Goal: Task Accomplishment & Management: Complete application form

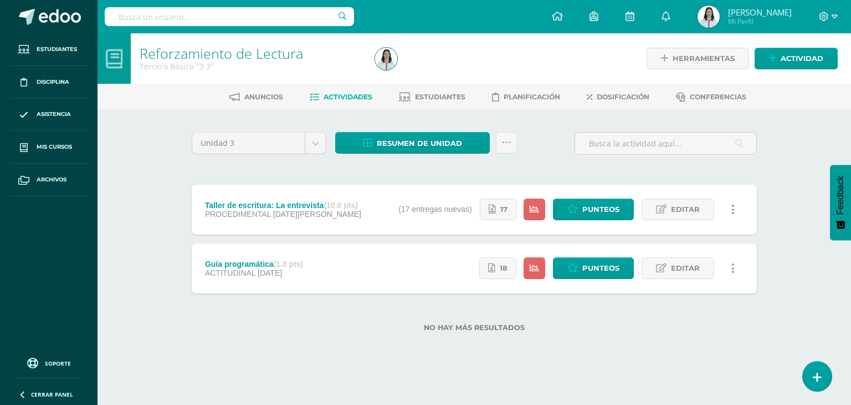
click at [144, 222] on div "Reforzamiento de Lectura Tercero Básico "3.3" Herramientas Detalle de asistenci…" at bounding box center [475, 200] width 754 height 334
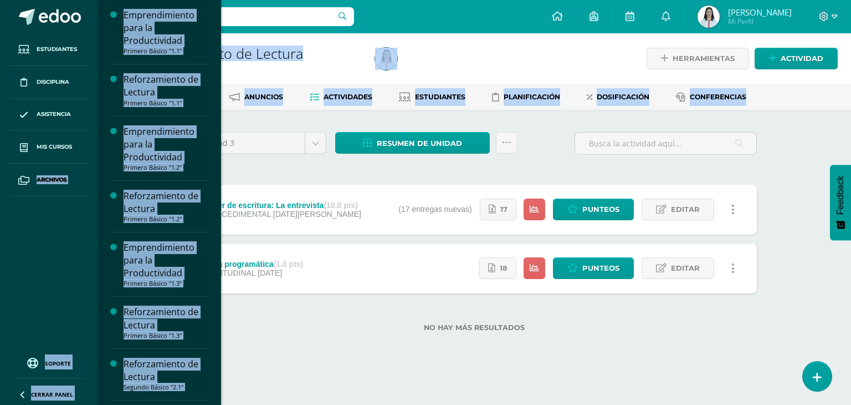
drag, startPoint x: 151, startPoint y: 161, endPoint x: 91, endPoint y: 155, distance: 60.2
click at [91, 155] on body "Estudiantes Disciplina Asistencia Mis cursos Archivos Soporte Centro de ayuda Ú…" at bounding box center [425, 183] width 851 height 367
click at [214, 126] on div "Emprendimiento para la Productividad Primero Básico "1.1" Actividades Estudiant…" at bounding box center [159, 202] width 124 height 405
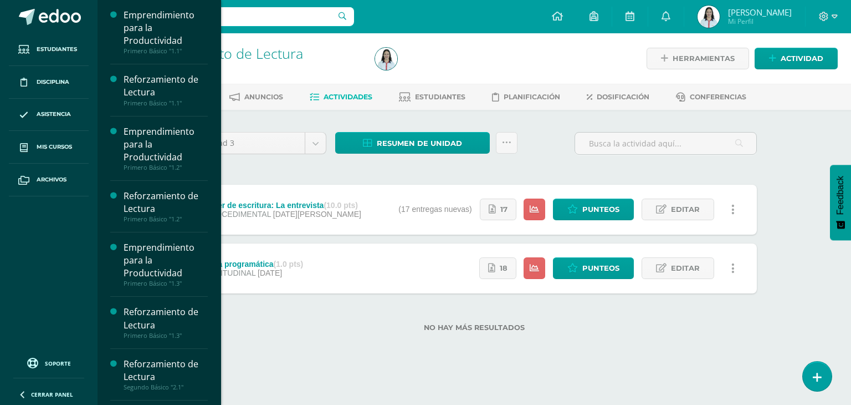
click at [214, 126] on div "Emprendimiento para la Productividad Primero Básico "1.1" Actividades Estudiant…" at bounding box center [159, 202] width 124 height 405
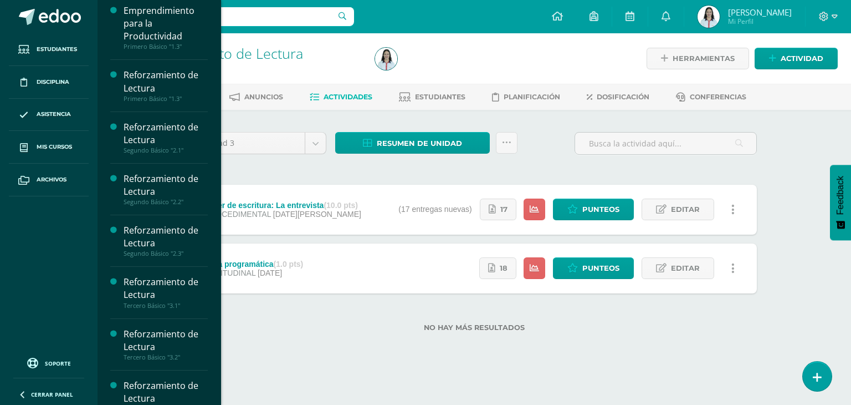
scroll to position [237, 0]
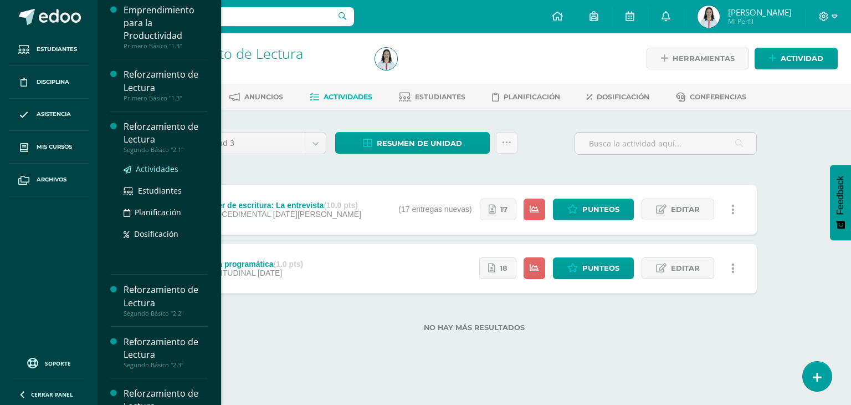
click at [163, 169] on span "Actividades" at bounding box center [157, 168] width 43 height 11
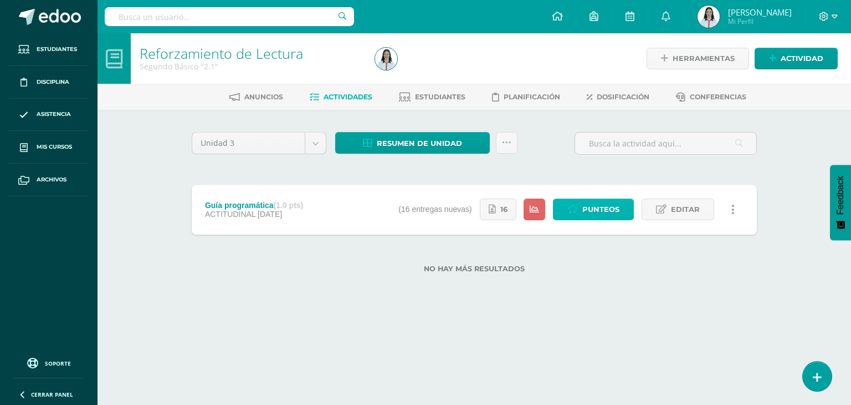
click at [602, 209] on span "Punteos" at bounding box center [600, 209] width 37 height 21
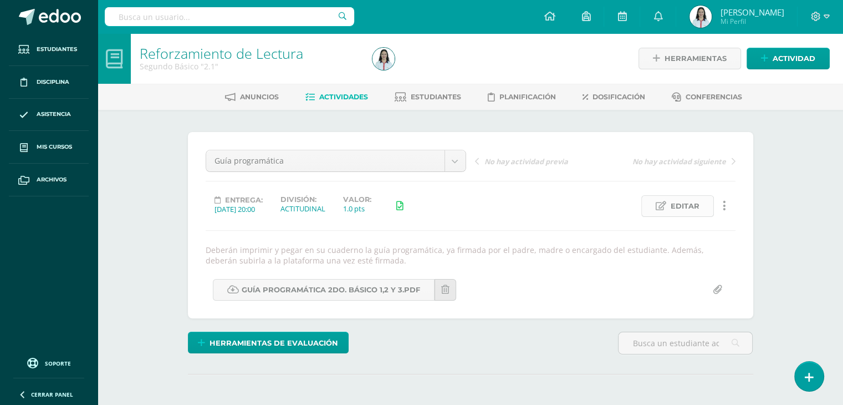
click at [660, 202] on icon at bounding box center [661, 205] width 11 height 9
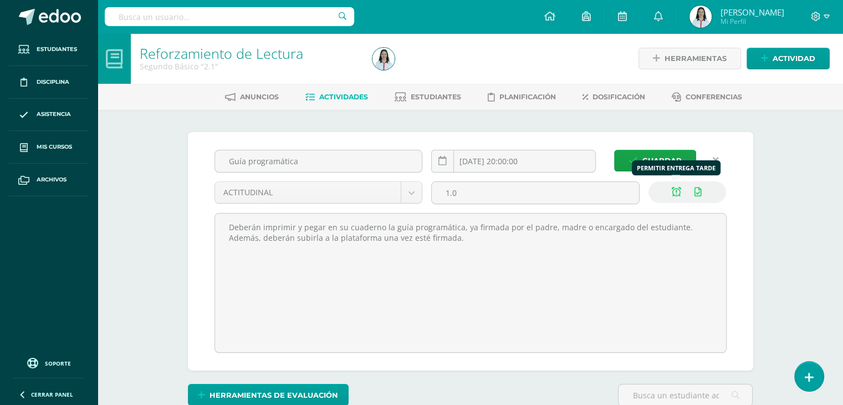
click at [676, 190] on icon at bounding box center [676, 191] width 9 height 9
click at [653, 158] on span "Guardar" at bounding box center [661, 160] width 39 height 21
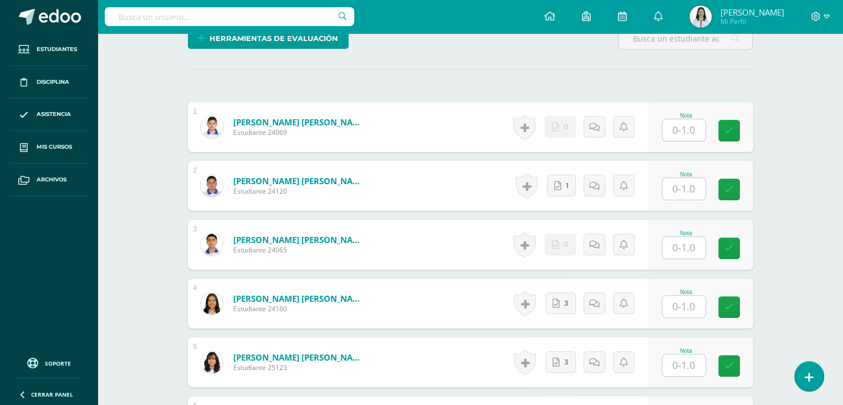
scroll to position [317, 0]
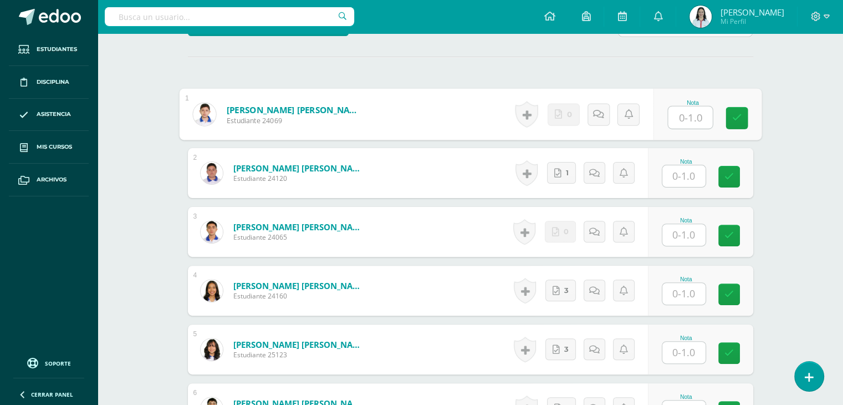
click at [681, 111] on input "text" at bounding box center [690, 117] width 44 height 22
type input "0"
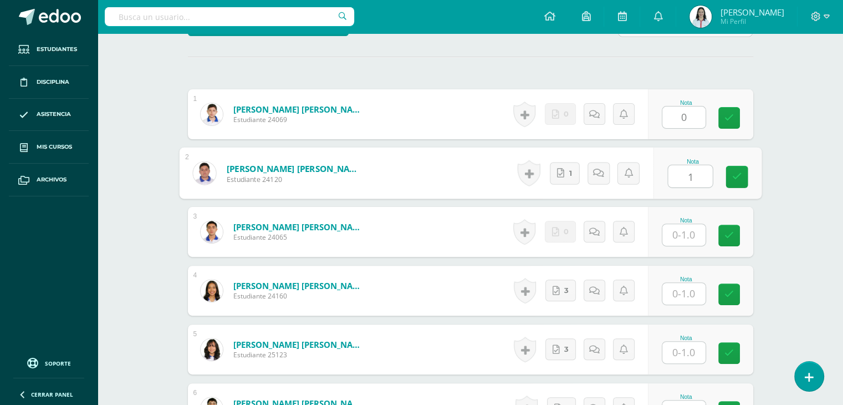
type input "1"
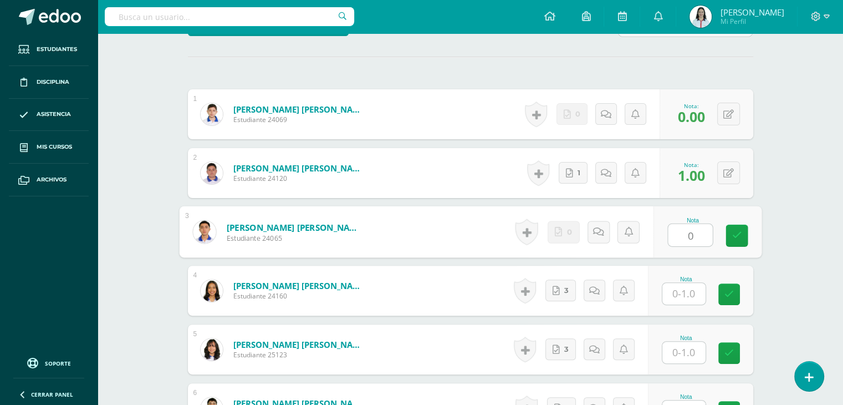
type input "0"
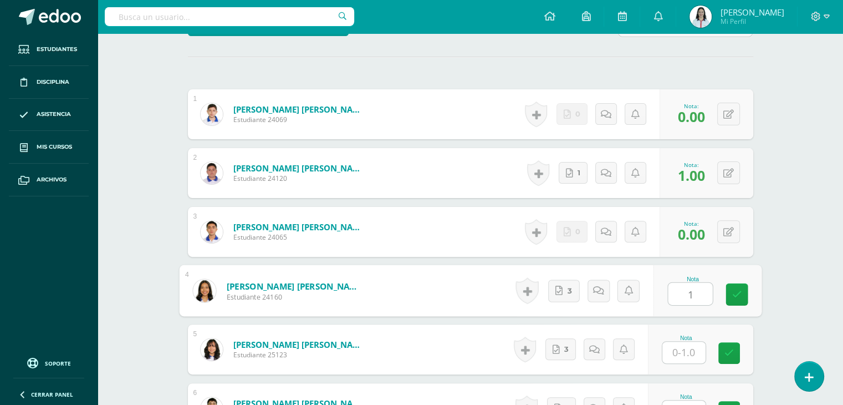
type input "1"
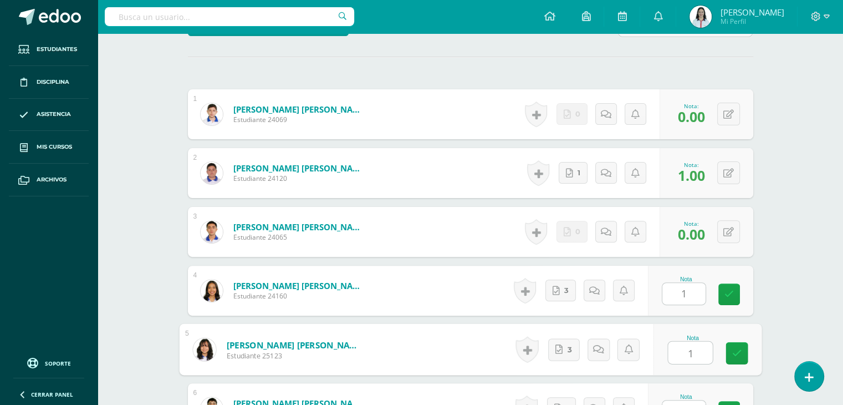
type input "1"
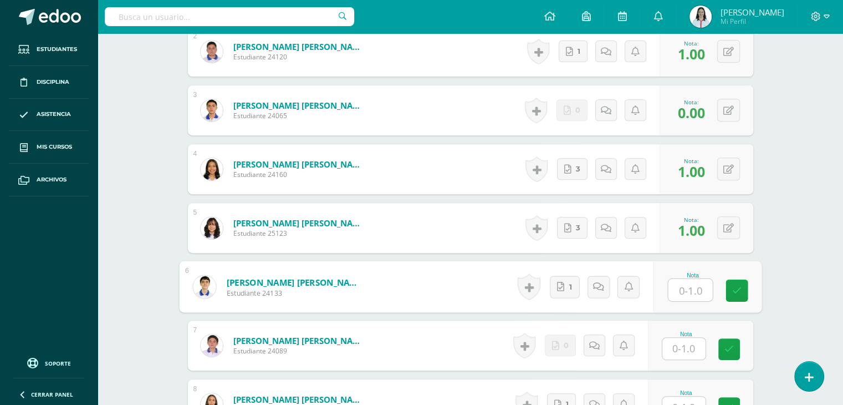
scroll to position [439, 0]
type input "1"
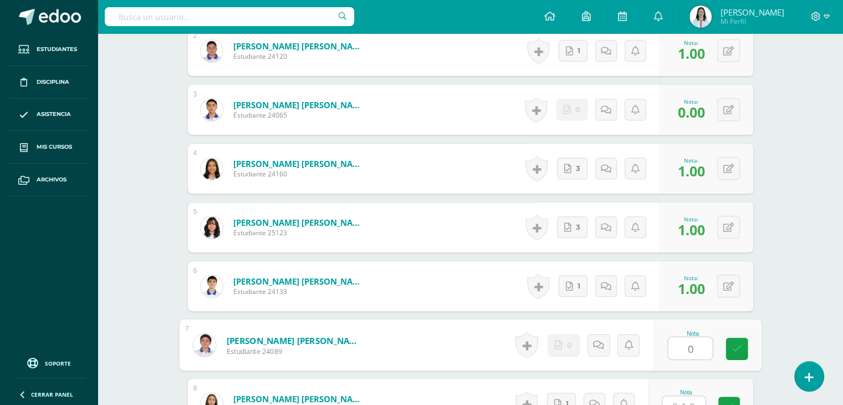
type input "0"
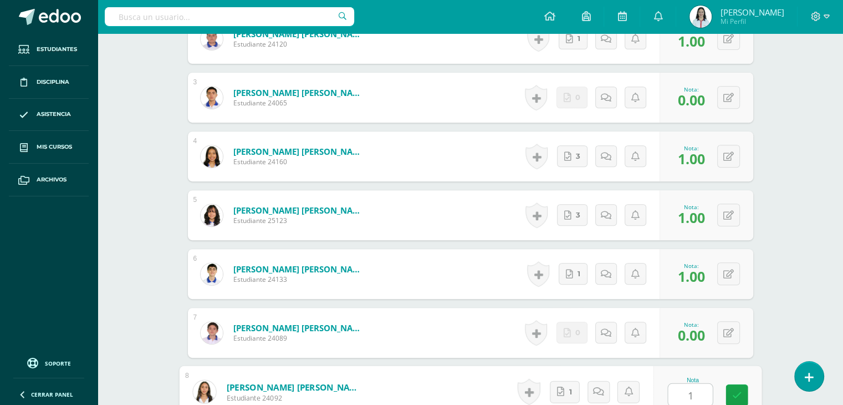
type input "1"
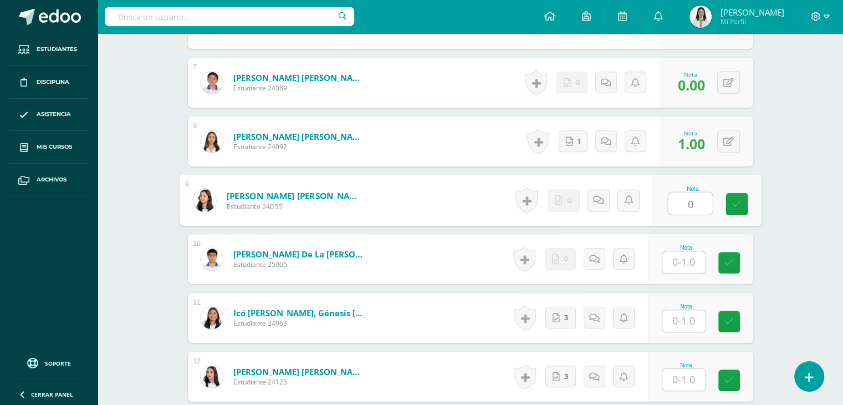
type input "0"
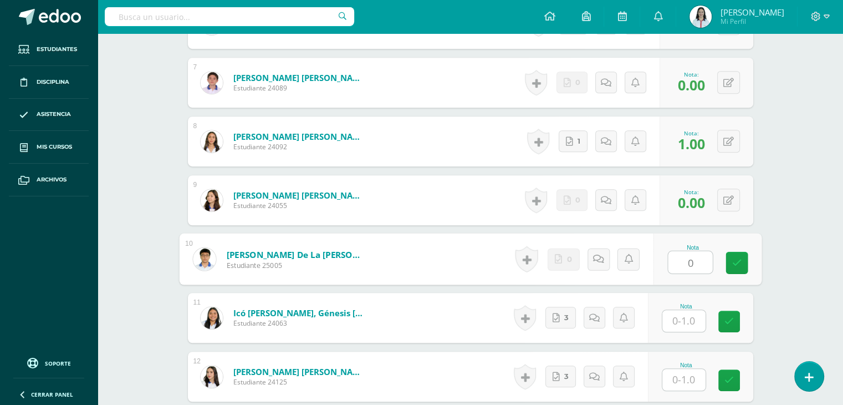
type input "0"
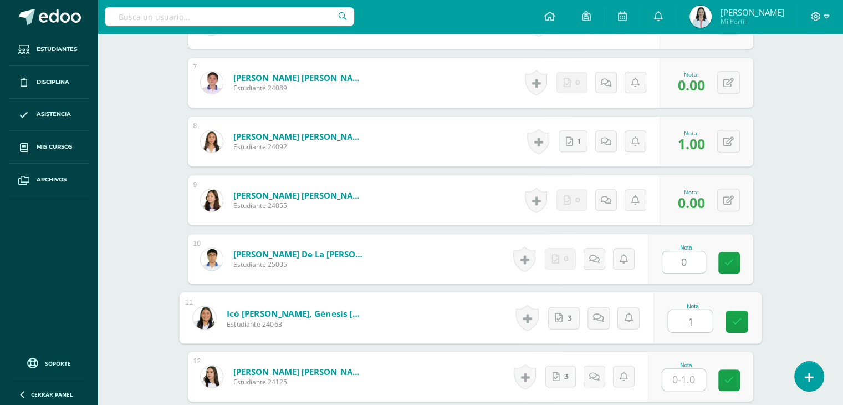
type input "1"
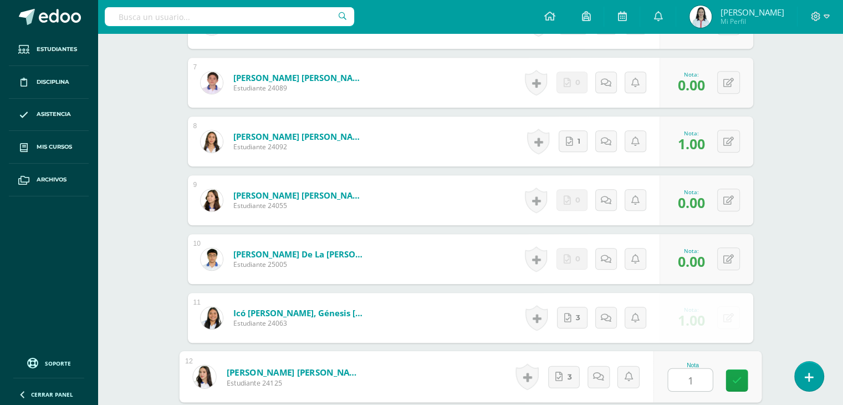
type input "1"
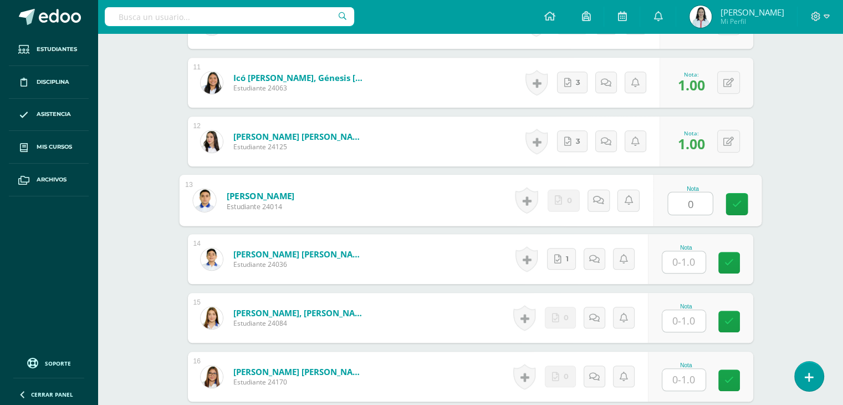
type input "0"
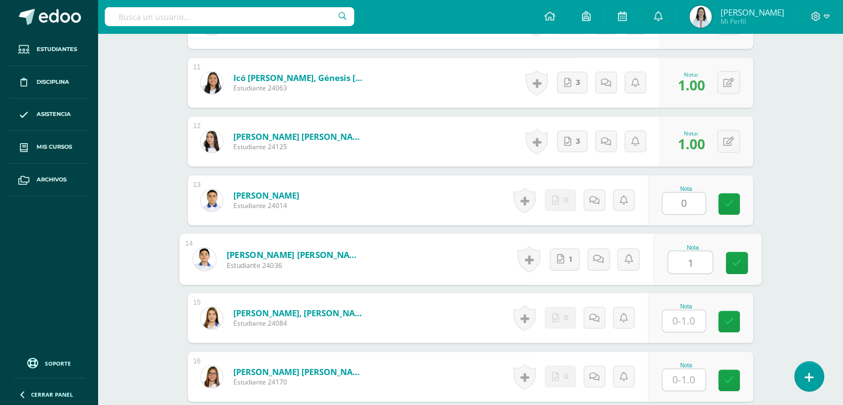
type input "1"
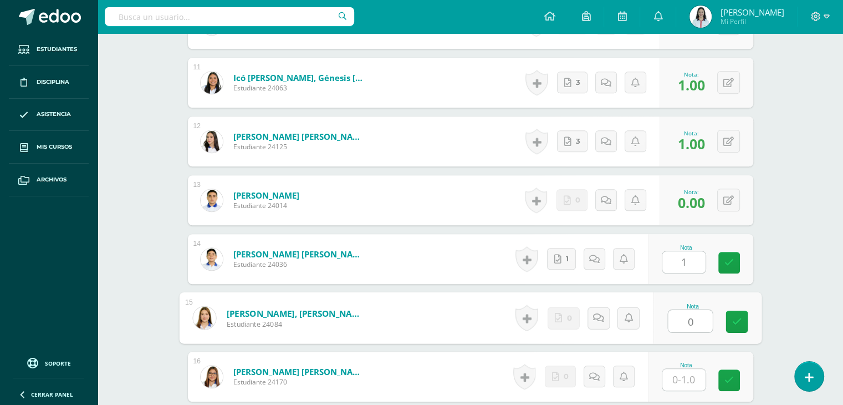
type input "0"
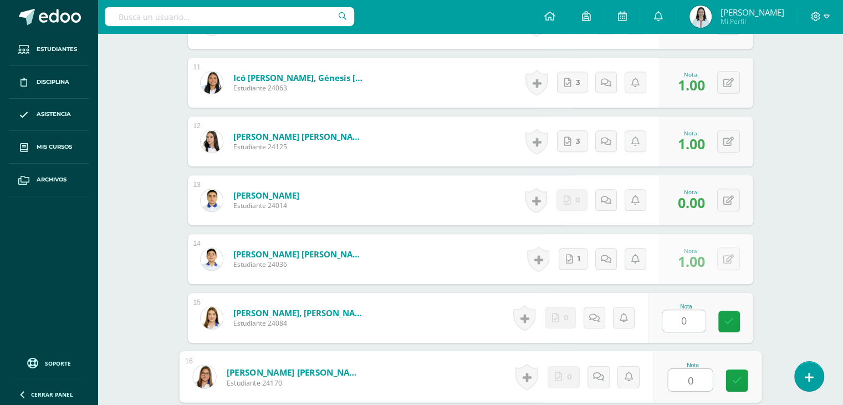
type input "0"
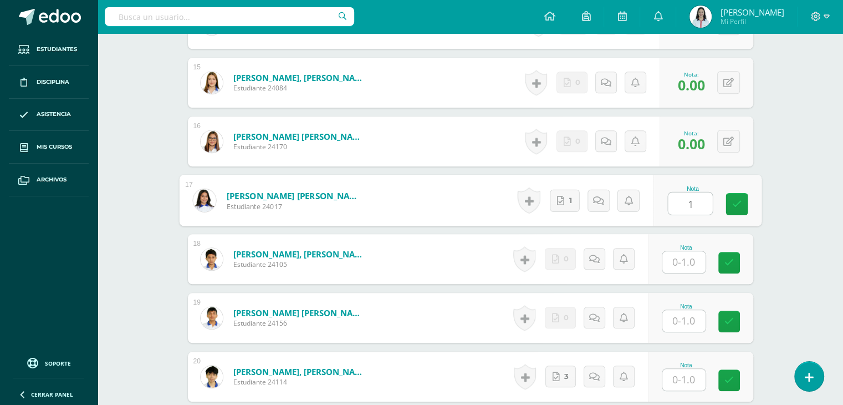
type input "1"
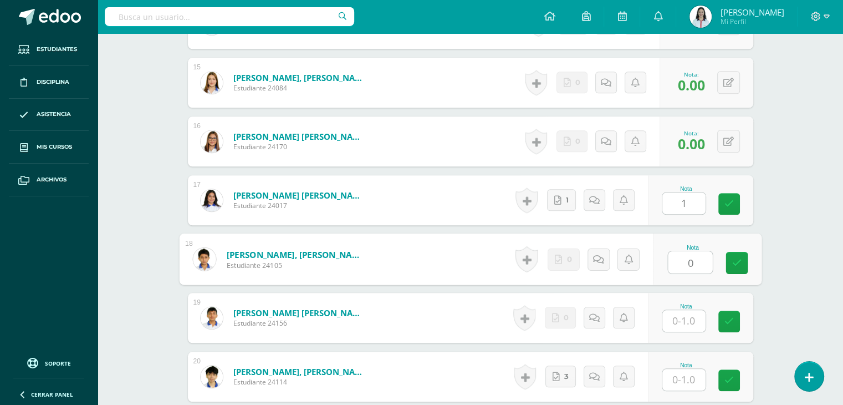
type input "0"
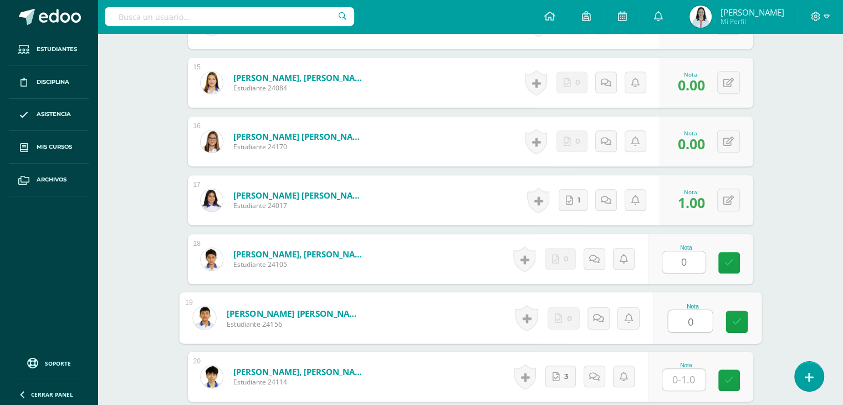
type input "0"
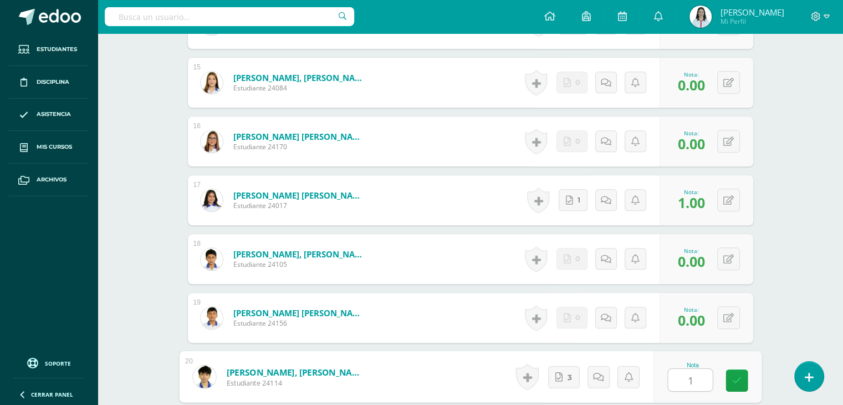
type input "1"
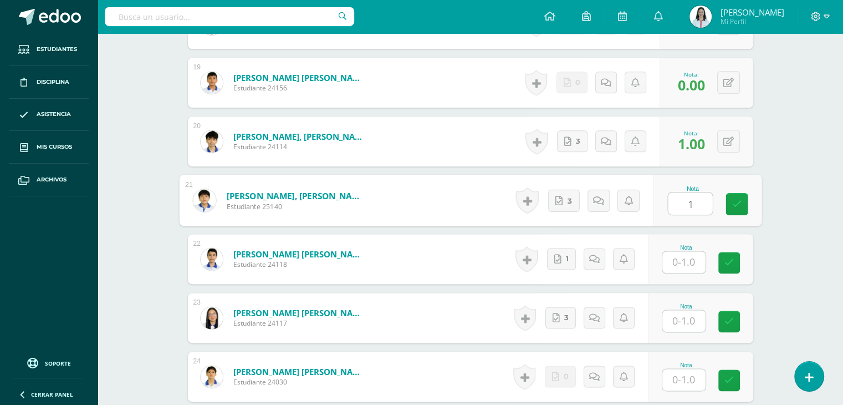
type input "1"
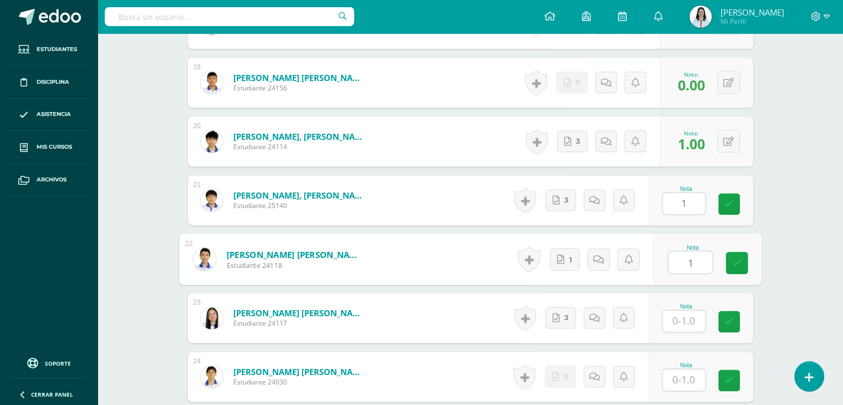
type input "1"
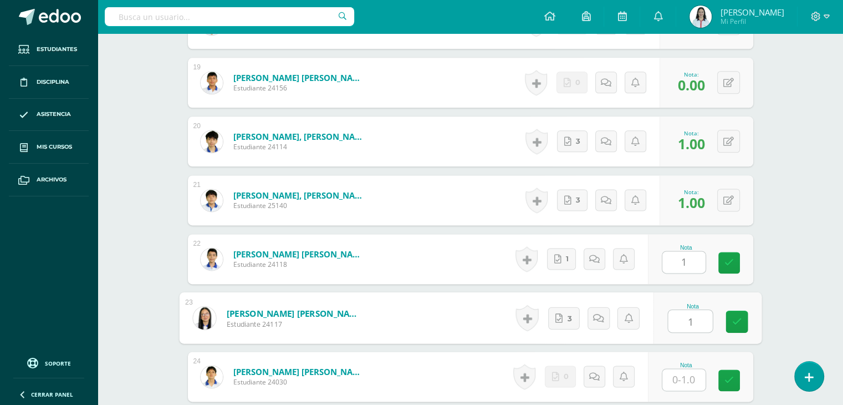
type input "1"
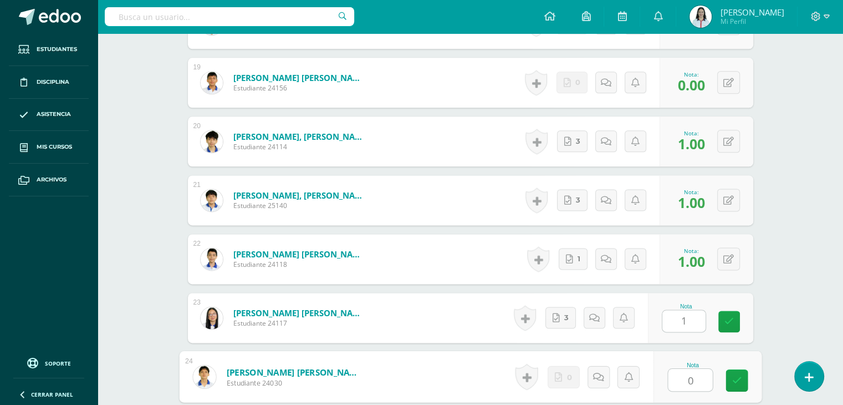
type input "0"
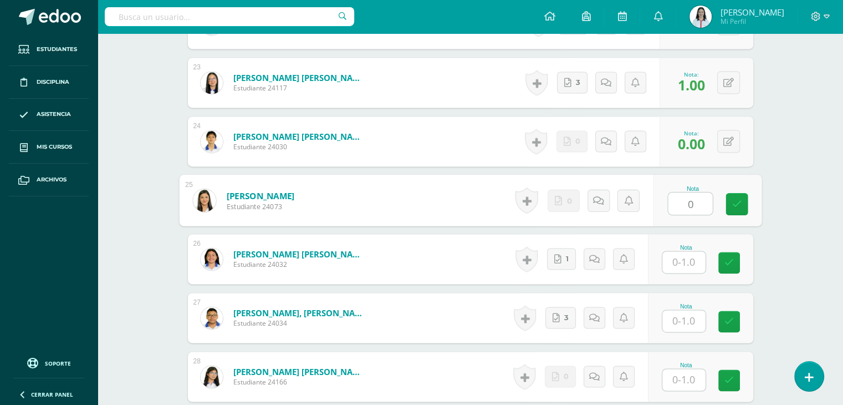
type input "0"
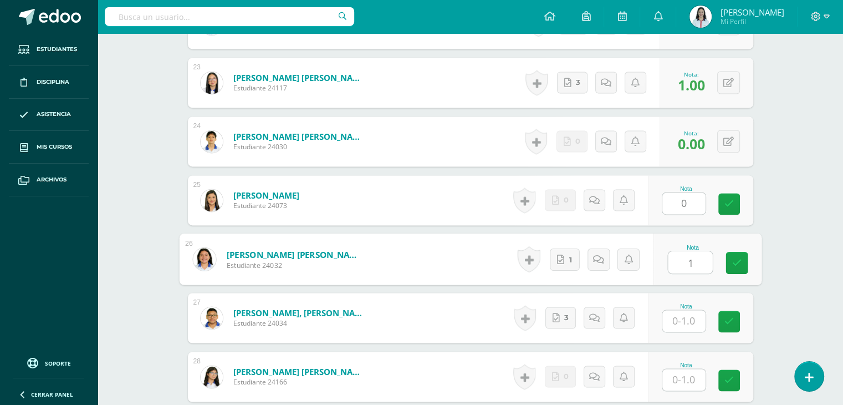
type input "1"
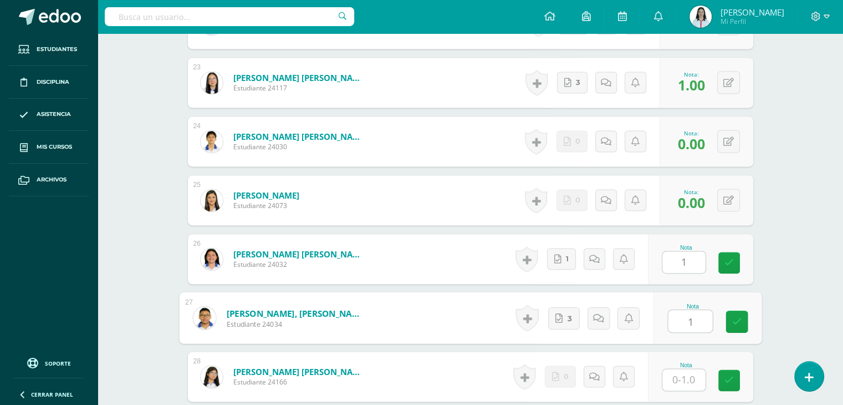
type input "1"
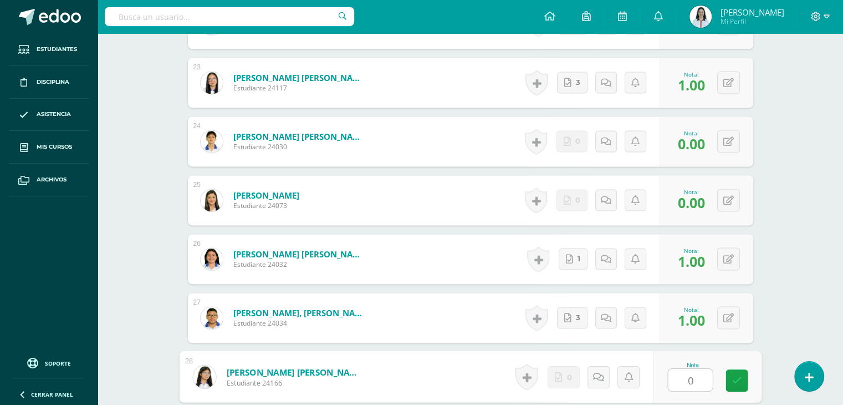
type input "0"
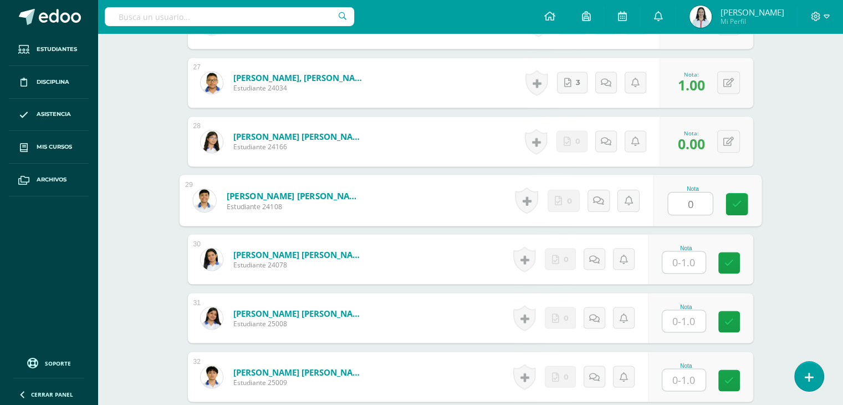
type input "0"
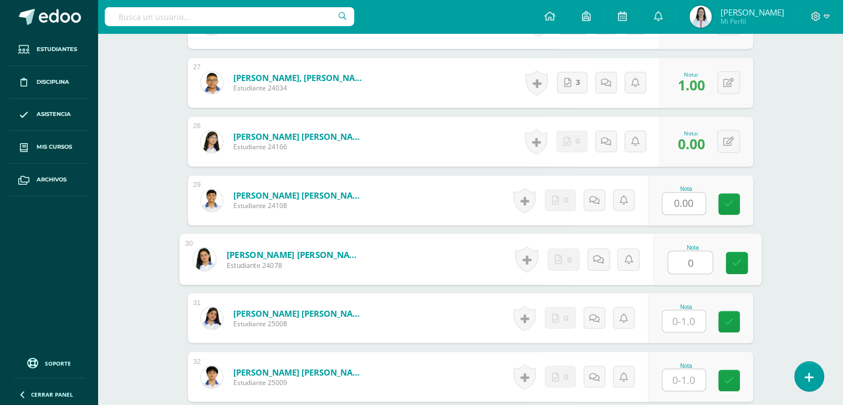
type input "0"
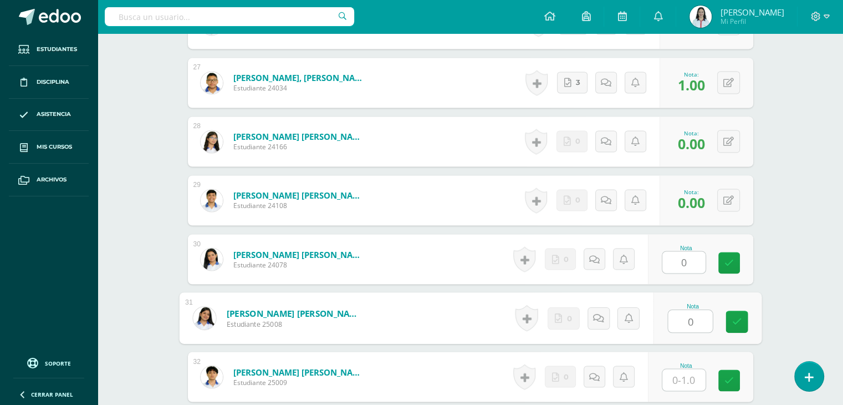
type input "0"
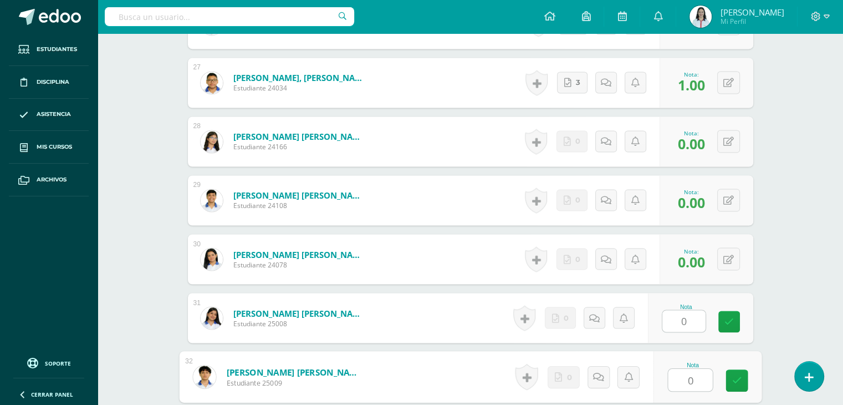
type input "0"
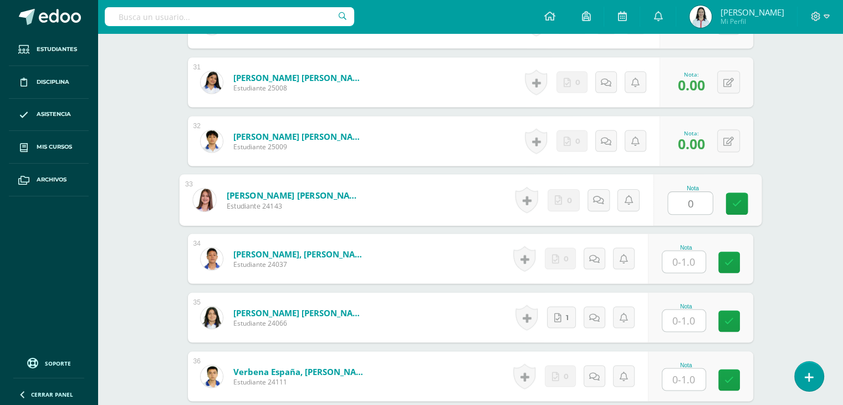
type input "0"
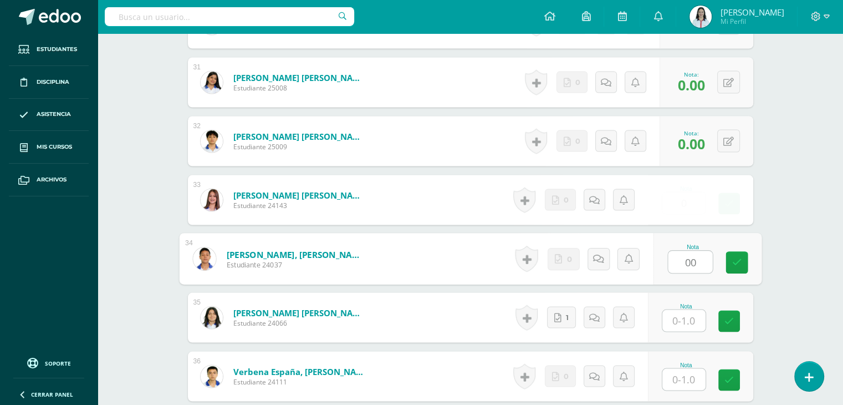
type input "00"
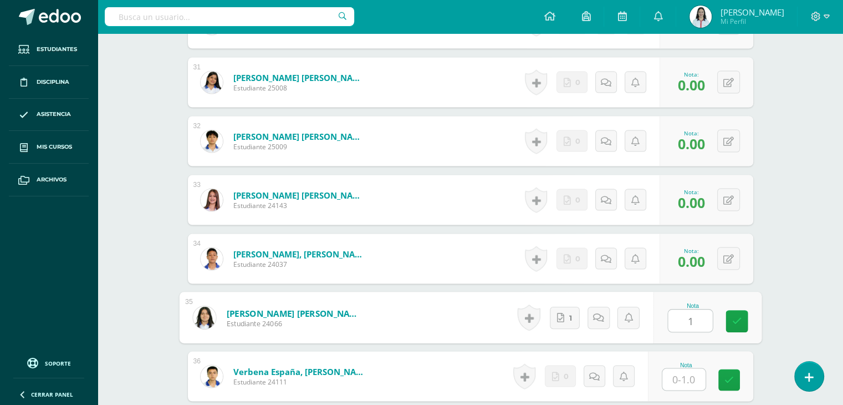
type input "1"
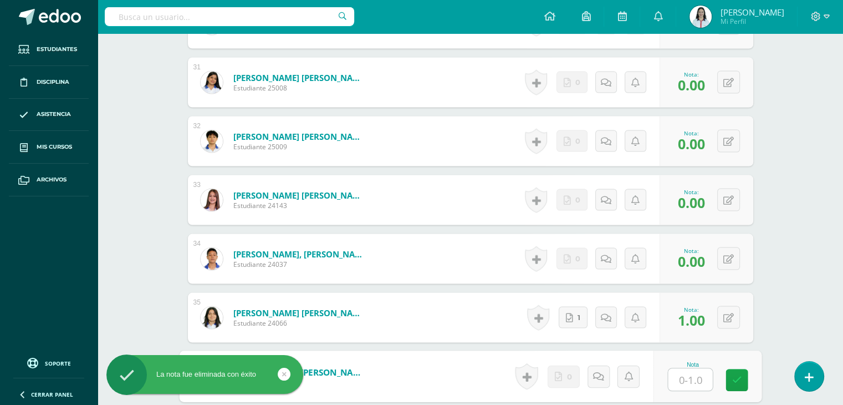
type input "0"
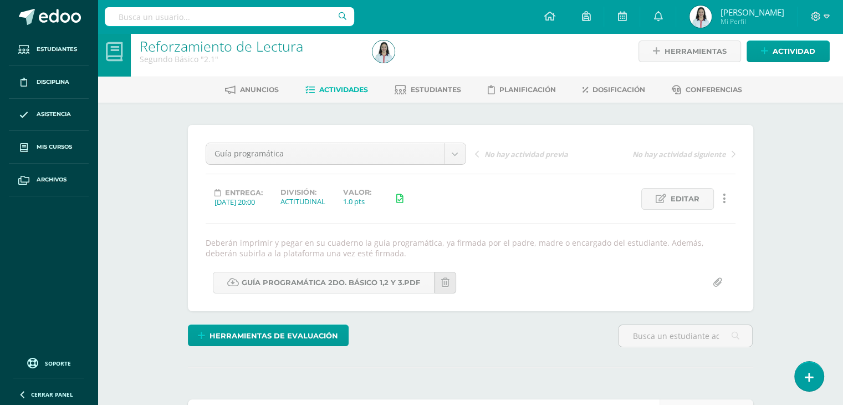
scroll to position [0, 0]
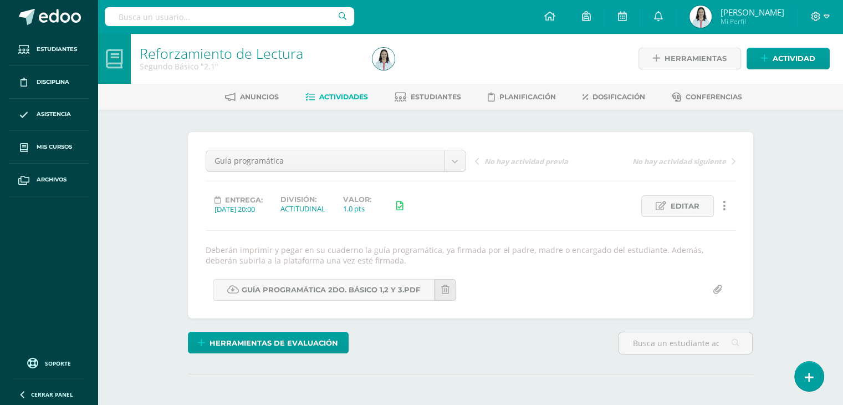
click at [324, 97] on span "Actividades" at bounding box center [343, 97] width 49 height 8
click at [772, 54] on span "Actividad" at bounding box center [793, 58] width 43 height 21
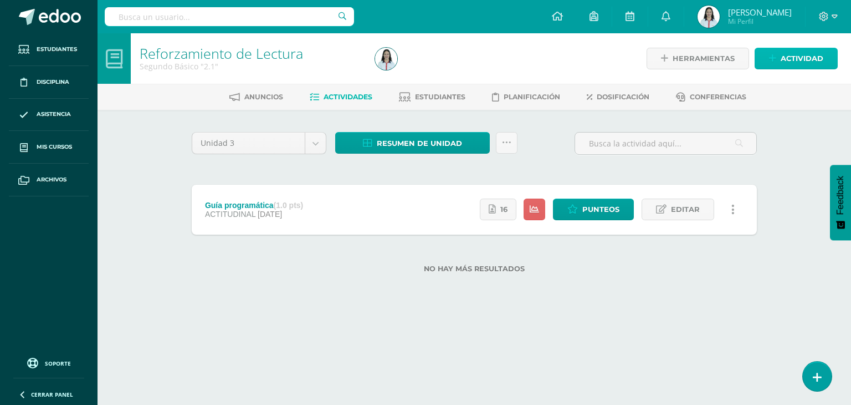
click at [809, 54] on span "Actividad" at bounding box center [802, 58] width 43 height 21
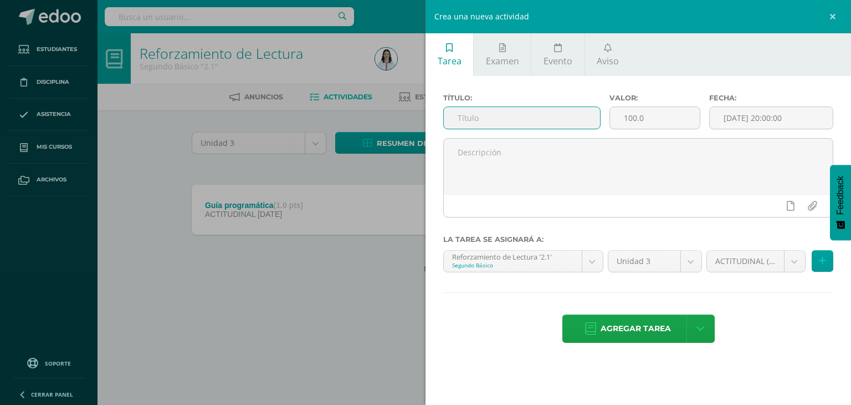
click at [541, 126] on input "text" at bounding box center [522, 118] width 156 height 22
type input "Ejercicio de Dictado"
click at [669, 114] on input "100.0" at bounding box center [655, 118] width 90 height 22
type input "1"
type input "5"
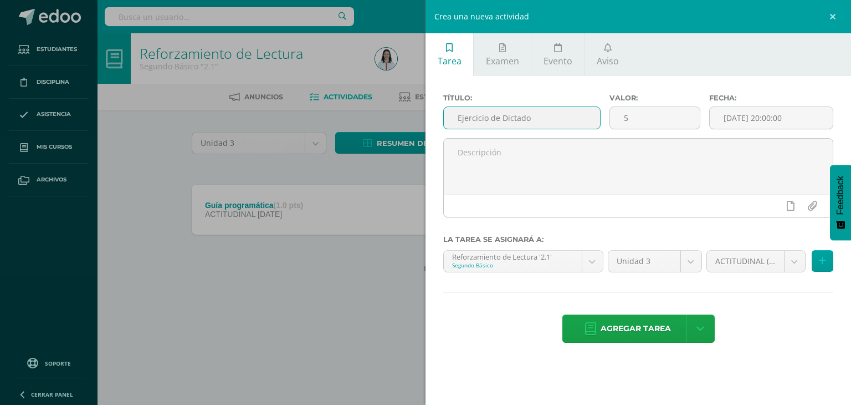
click at [538, 115] on input "Ejercicio de Dictado" at bounding box center [522, 118] width 156 height 22
type input "Ejercicio de Dictado #1"
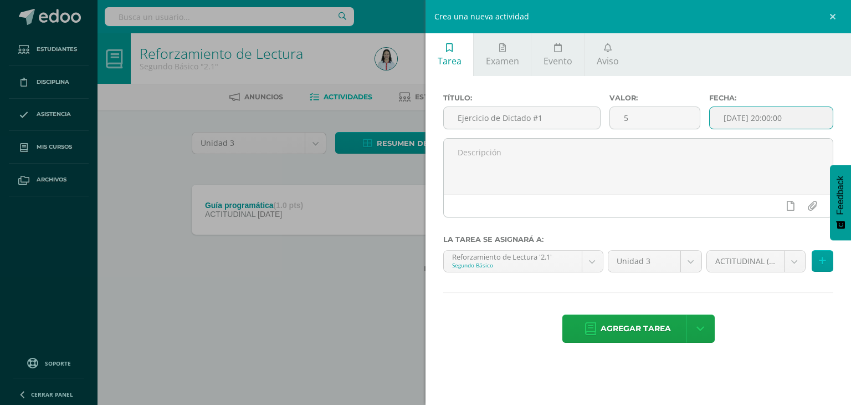
click at [776, 120] on input "[DATE] 20:00:00" at bounding box center [771, 118] width 123 height 22
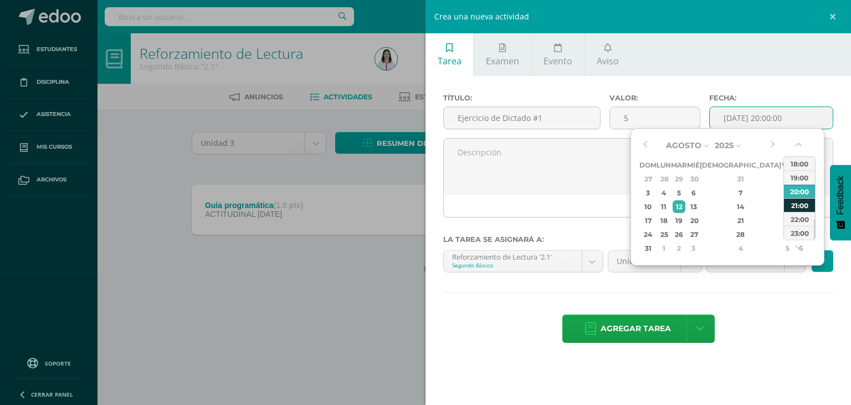
click at [800, 204] on div "21:00" at bounding box center [799, 205] width 31 height 14
type input "2025-08-12 21:00"
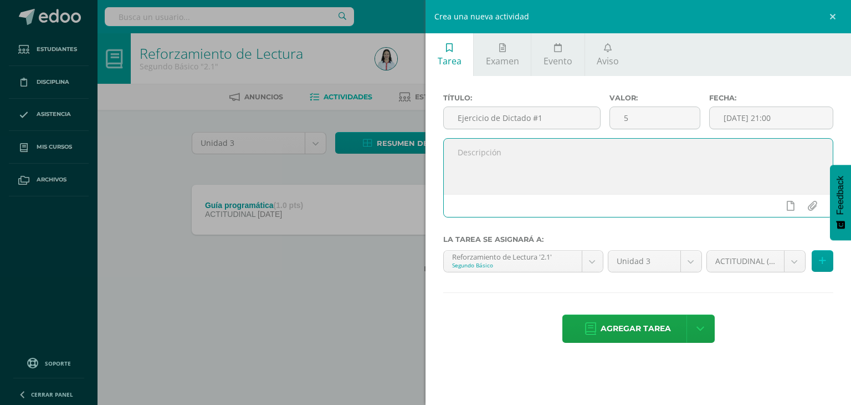
click at [559, 158] on textarea at bounding box center [638, 166] width 389 height 55
type textarea "Ejercicio realizado en clase."
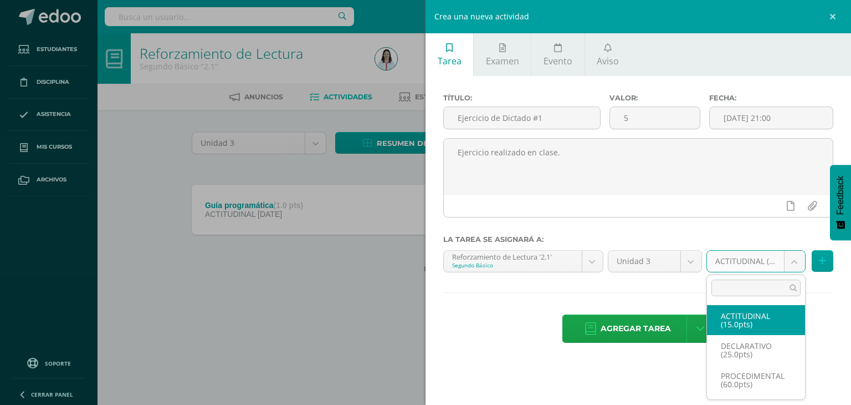
click at [794, 258] on body "Estudiantes Disciplina Asistencia Mis cursos Archivos Soporte Centro de ayuda Ú…" at bounding box center [425, 154] width 851 height 308
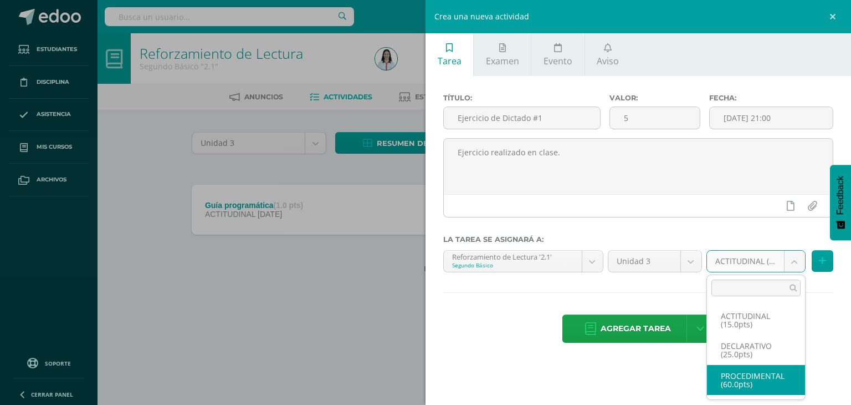
select select "31895"
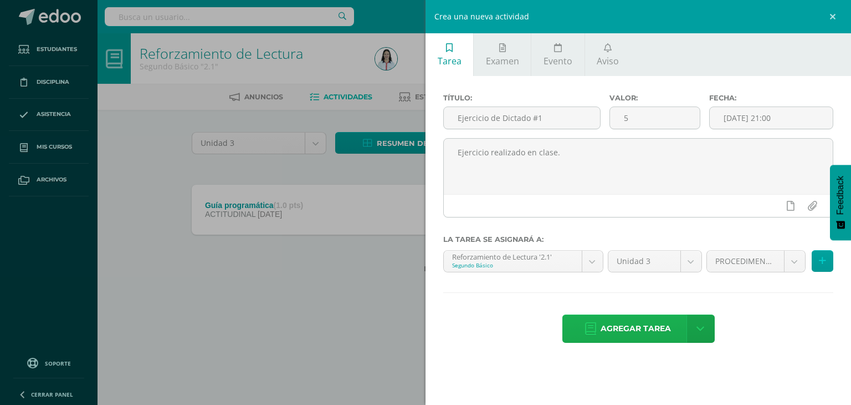
click at [636, 329] on span "Agregar tarea" at bounding box center [636, 328] width 70 height 27
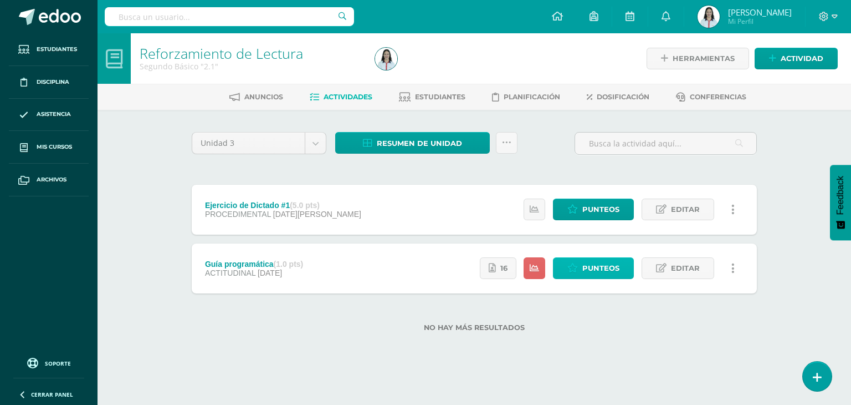
click at [607, 269] on span "Punteos" at bounding box center [600, 268] width 37 height 21
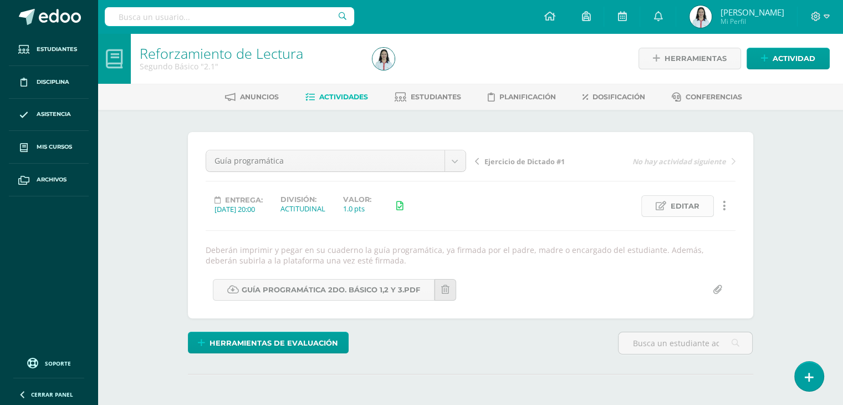
click at [667, 209] on link "Editar" at bounding box center [677, 206] width 73 height 22
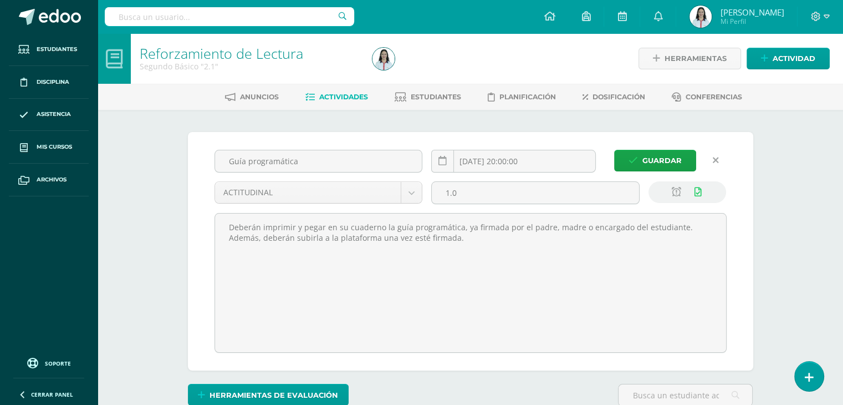
click at [714, 162] on icon at bounding box center [716, 160] width 6 height 9
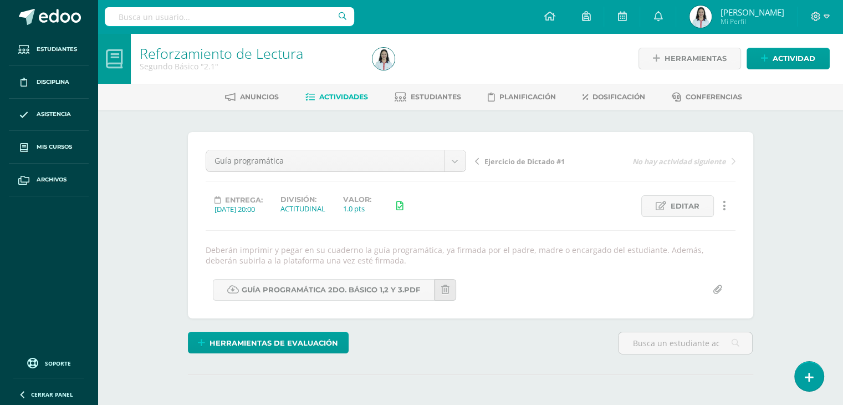
click at [345, 98] on span "Actividades" at bounding box center [343, 97] width 49 height 8
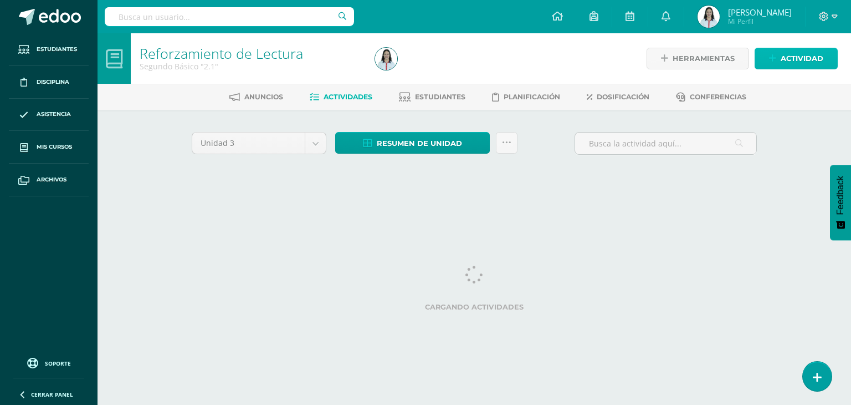
click at [786, 60] on span "Actividad" at bounding box center [802, 58] width 43 height 21
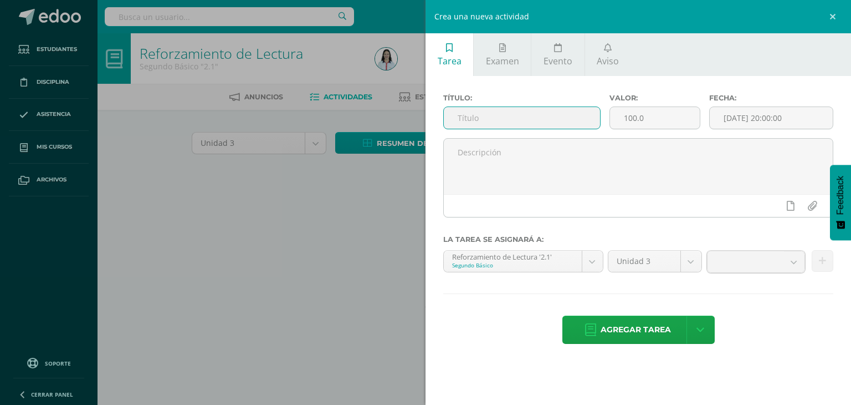
click at [492, 114] on input "text" at bounding box center [522, 118] width 156 height 22
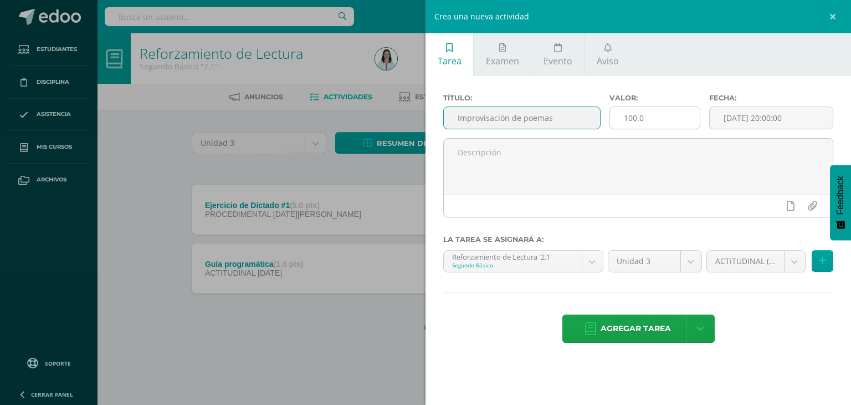
type input "Improvisación de poemas"
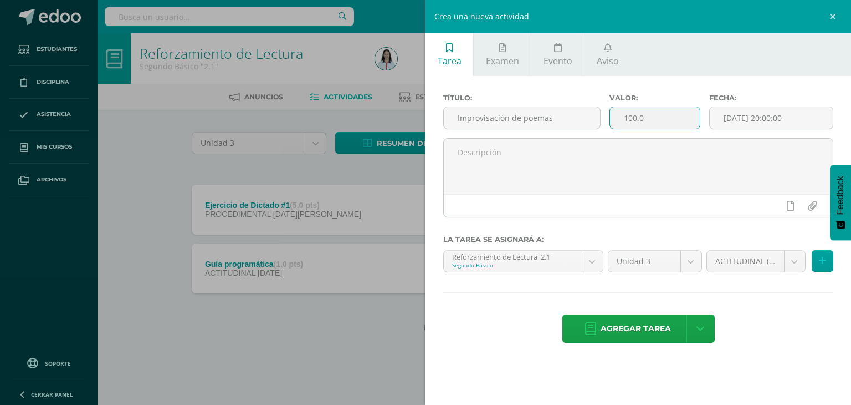
click at [660, 116] on input "100.0" at bounding box center [655, 118] width 90 height 22
type input "1"
type input "5"
click at [805, 122] on input "[DATE] 20:00:00" at bounding box center [771, 118] width 123 height 22
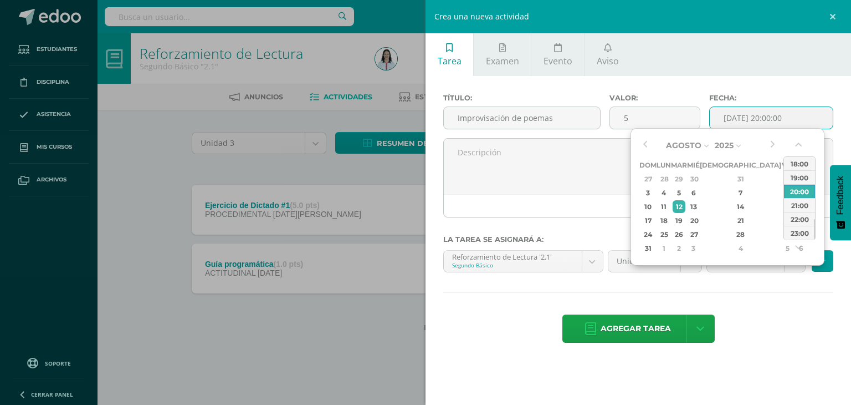
type input "[DATE] 20:00"
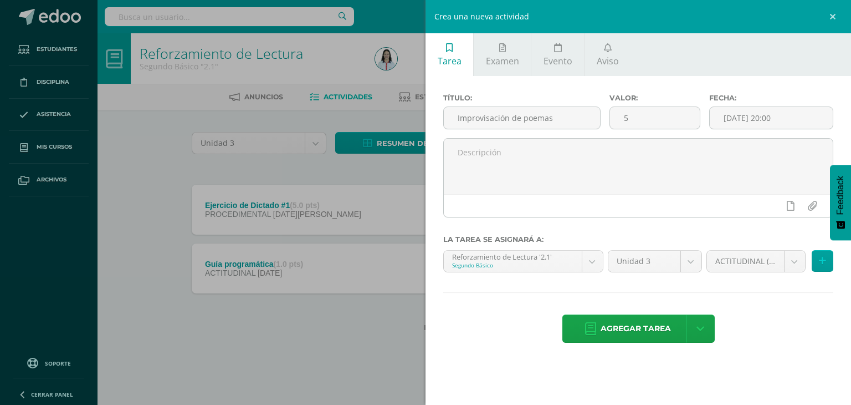
click at [815, 97] on label "Fecha:" at bounding box center [771, 98] width 124 height 8
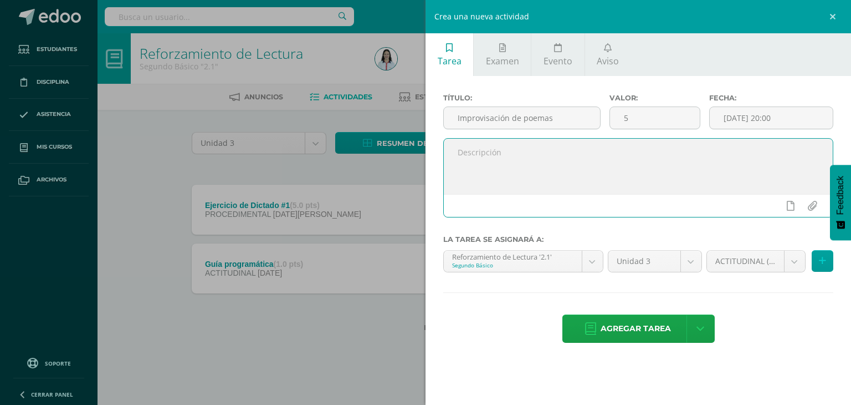
click at [658, 167] on textarea at bounding box center [638, 166] width 389 height 55
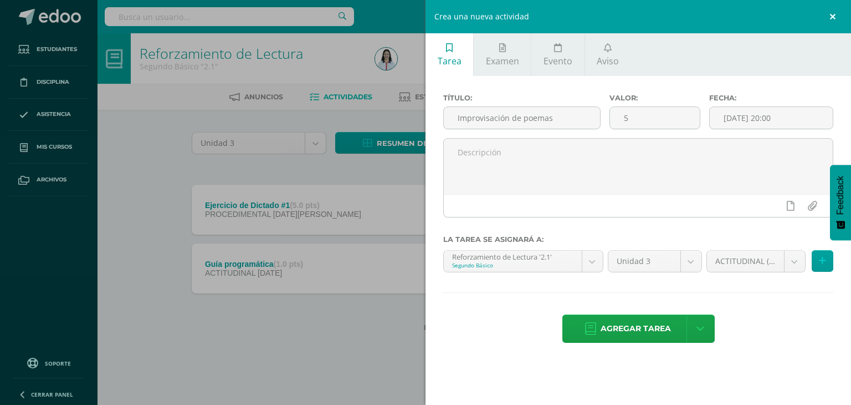
click at [836, 13] on link at bounding box center [834, 16] width 33 height 33
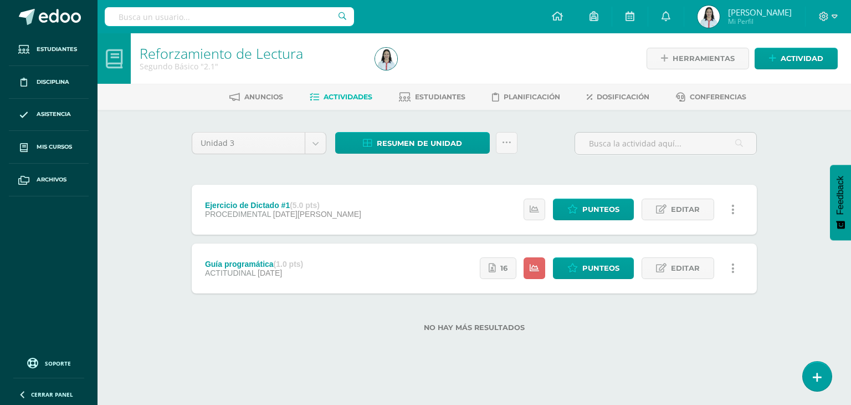
click at [221, 12] on input "text" at bounding box center [229, 16] width 249 height 19
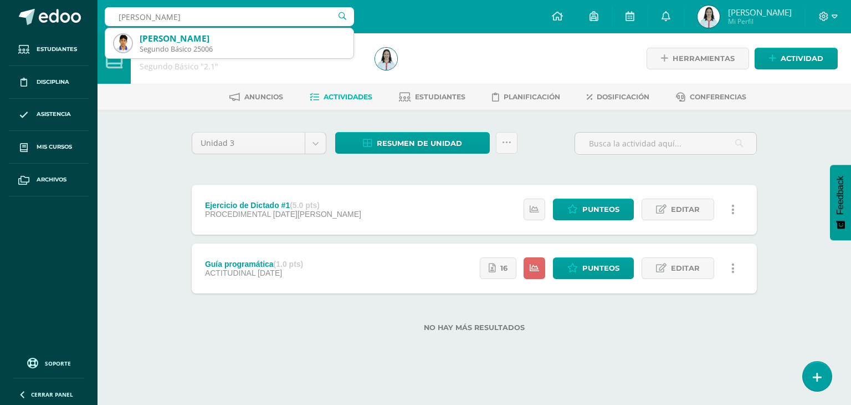
type input "[PERSON_NAME]"
click at [806, 175] on div "Reforzamiento de Lectura Segundo Básico "2.1" Herramientas Detalle de asistenci…" at bounding box center [475, 200] width 754 height 334
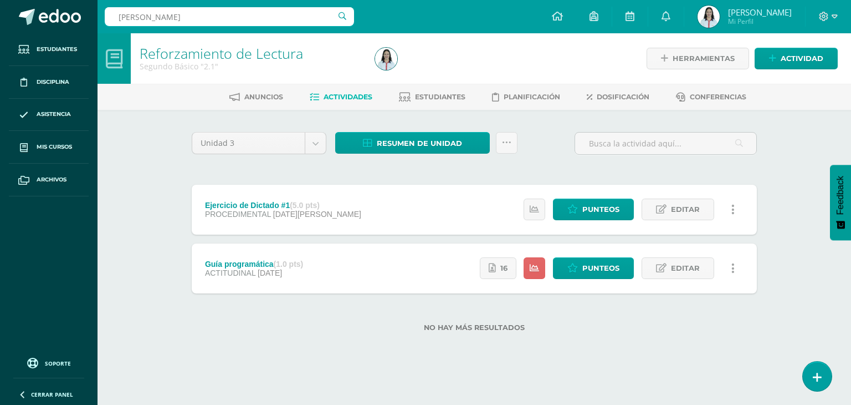
click at [806, 175] on div "Reforzamiento de Lectura Segundo Básico "2.1" Herramientas Detalle de asistenci…" at bounding box center [475, 200] width 754 height 334
